Goal: Information Seeking & Learning: Check status

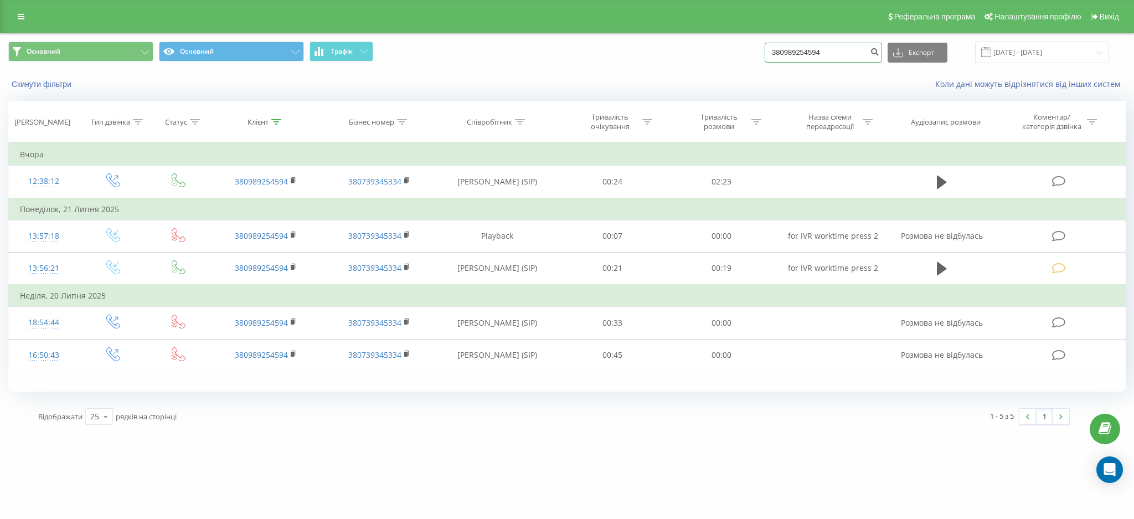
click at [808, 53] on input "380989254594" at bounding box center [823, 53] width 117 height 20
paste input "637351335"
type input "380637351335"
click at [879, 53] on icon "submit" at bounding box center [874, 50] width 9 height 7
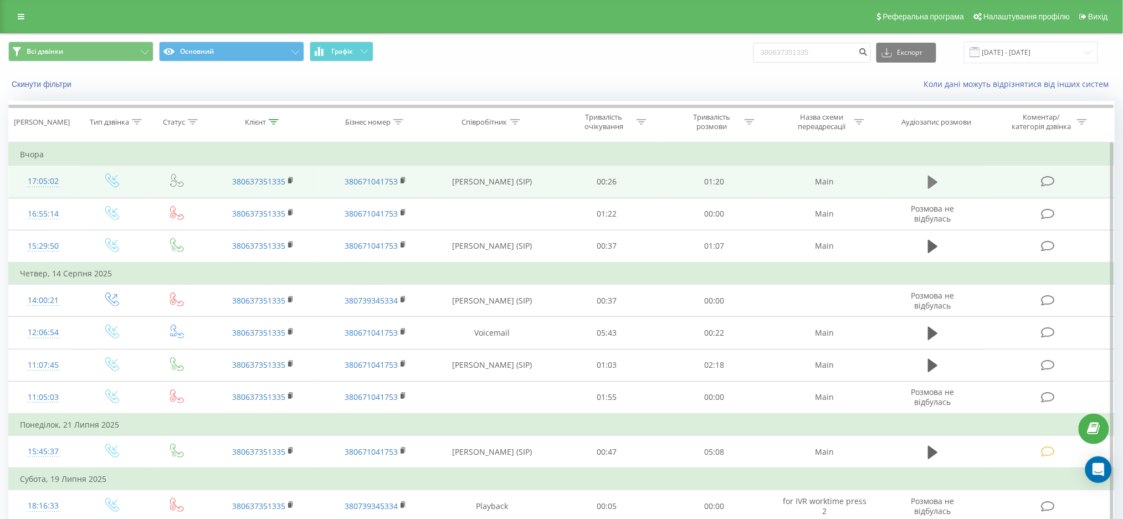
click at [929, 181] on icon at bounding box center [933, 182] width 10 height 13
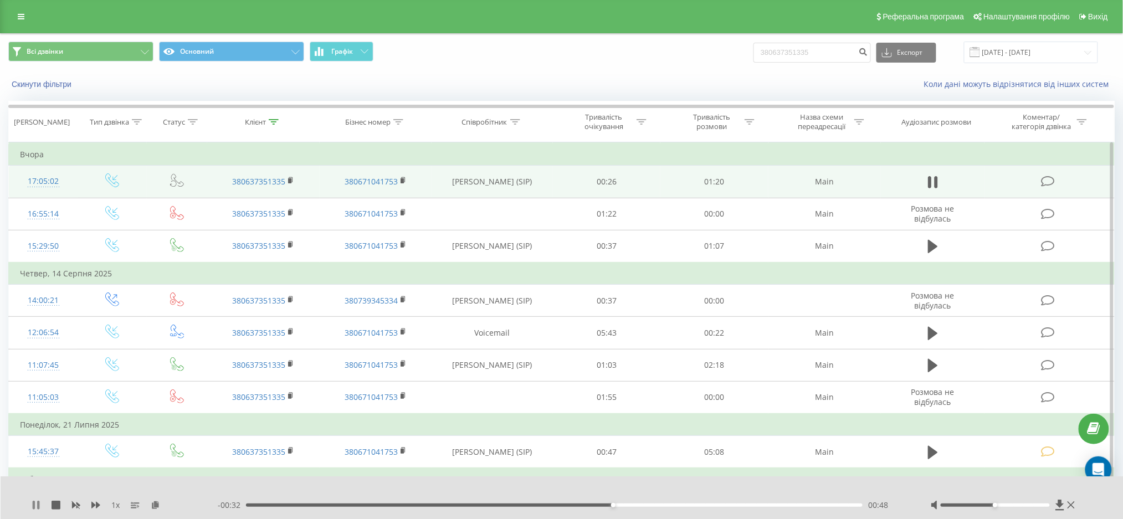
click at [32, 509] on icon at bounding box center [36, 505] width 9 height 9
click at [1073, 507] on icon at bounding box center [1070, 504] width 7 height 7
